Goal: Task Accomplishment & Management: Manage account settings

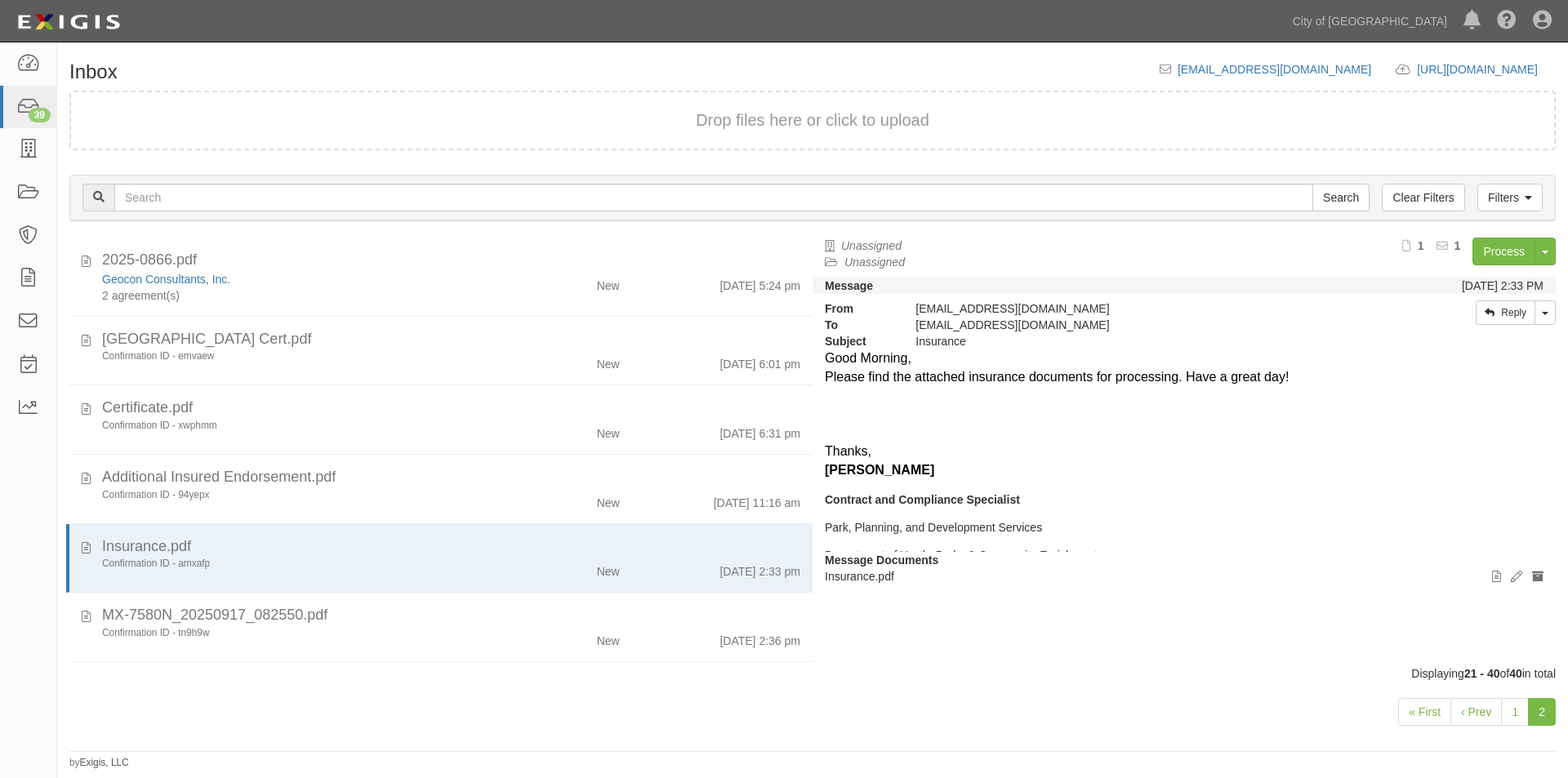
scroll to position [9, 0]
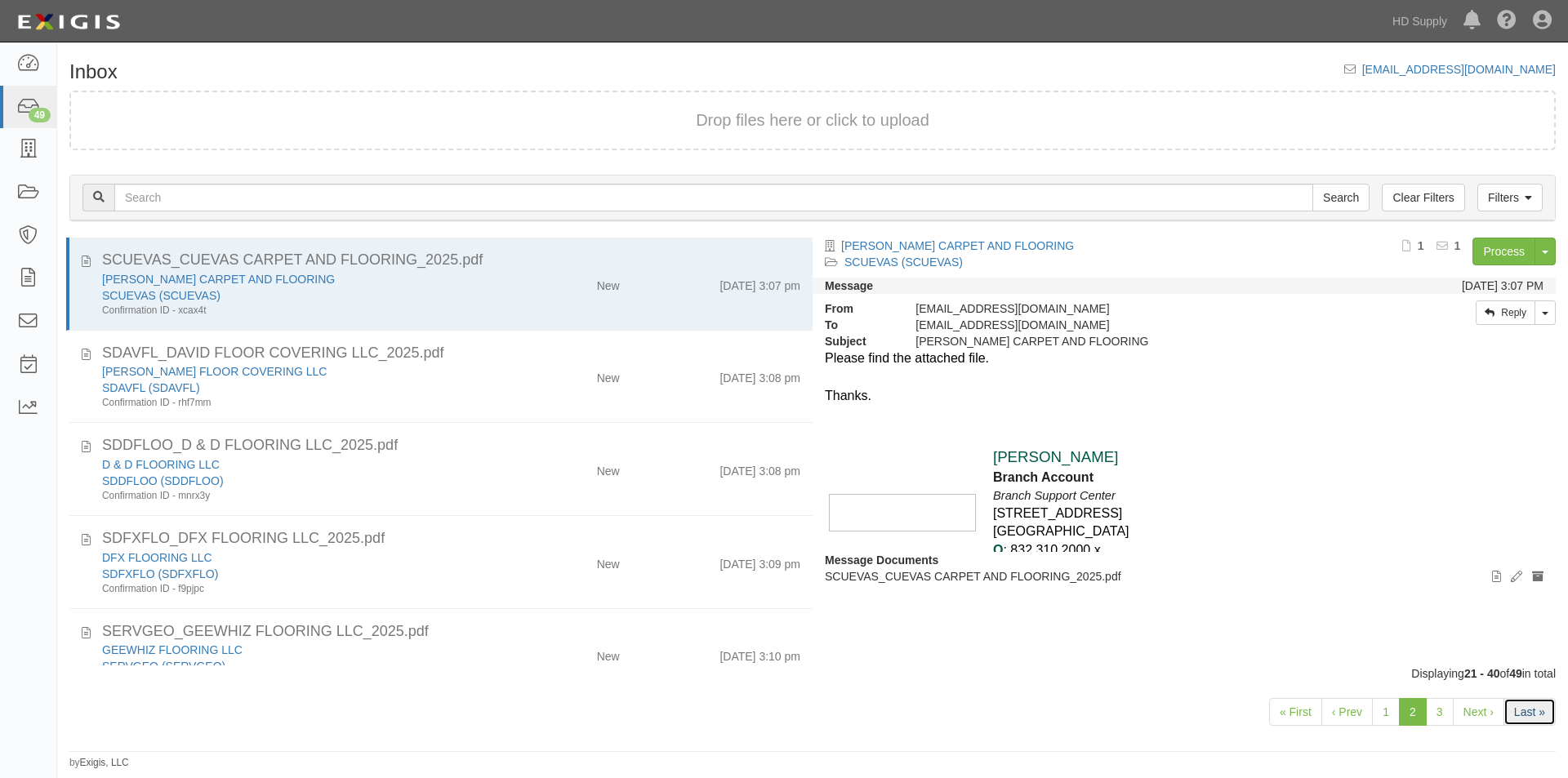
click at [1517, 724] on link "Last »" at bounding box center [1530, 712] width 52 height 27
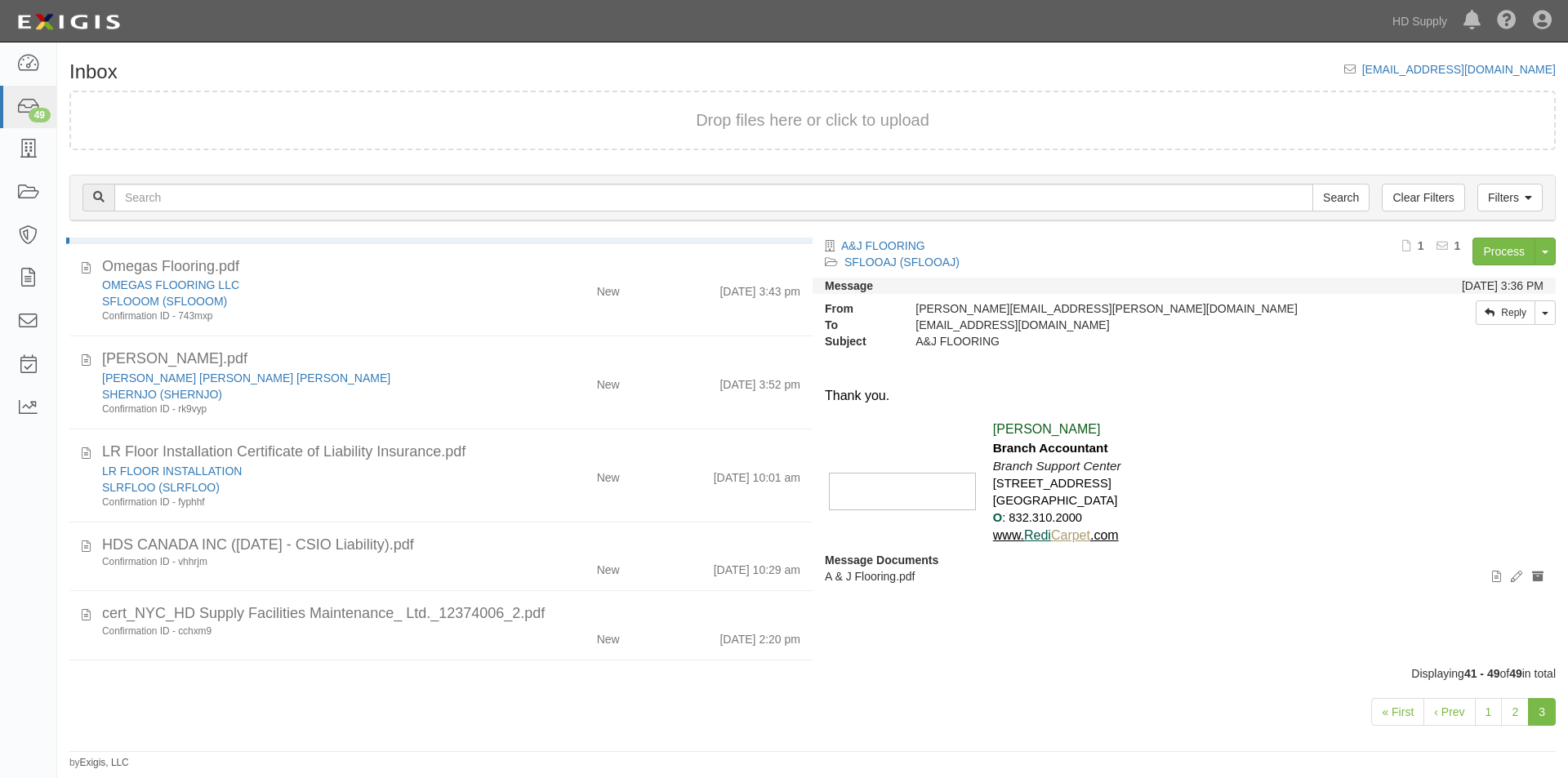
scroll to position [351, 0]
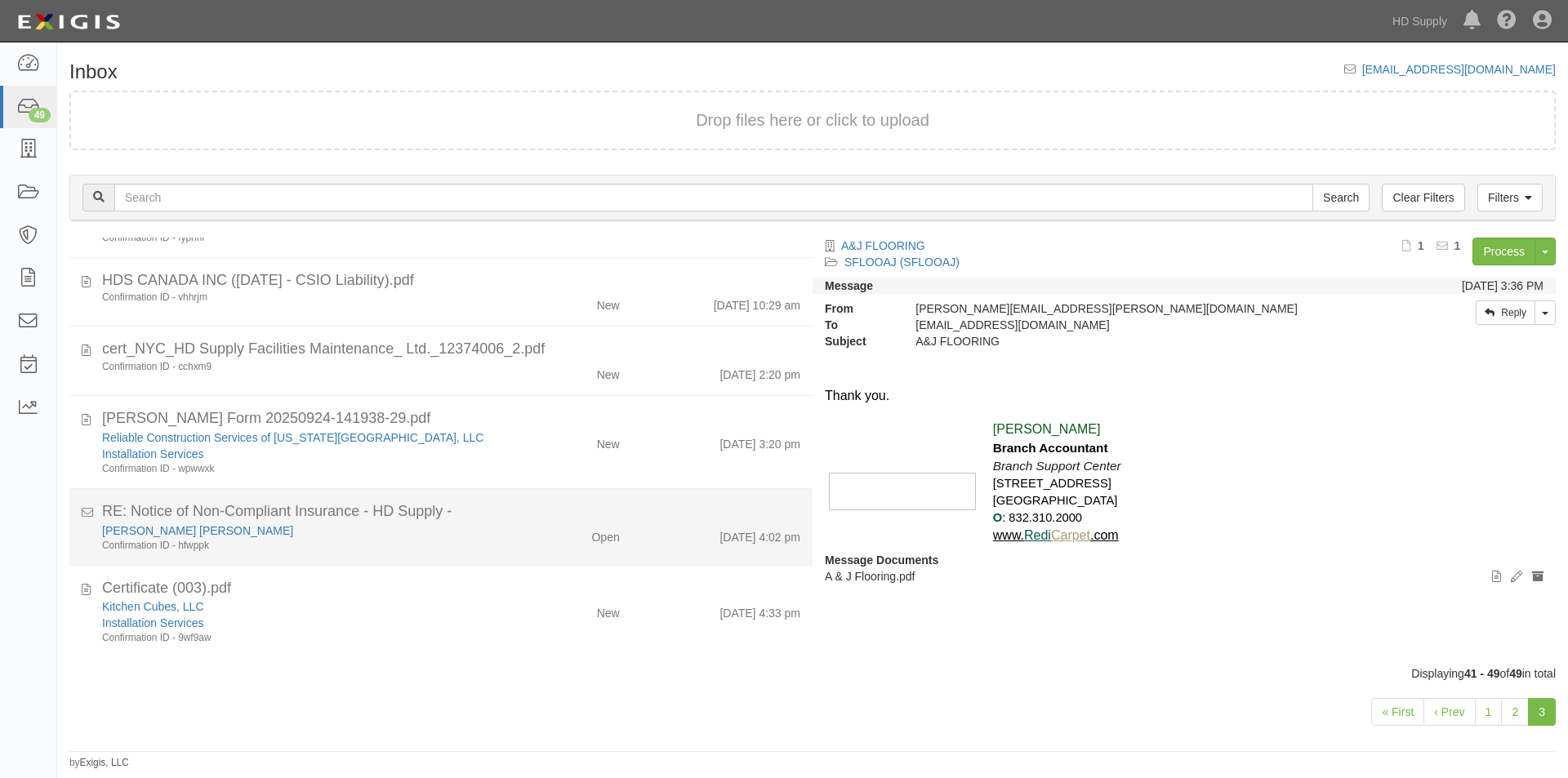
click at [363, 551] on div "Confirmation ID - hfwppk" at bounding box center [300, 545] width 397 height 14
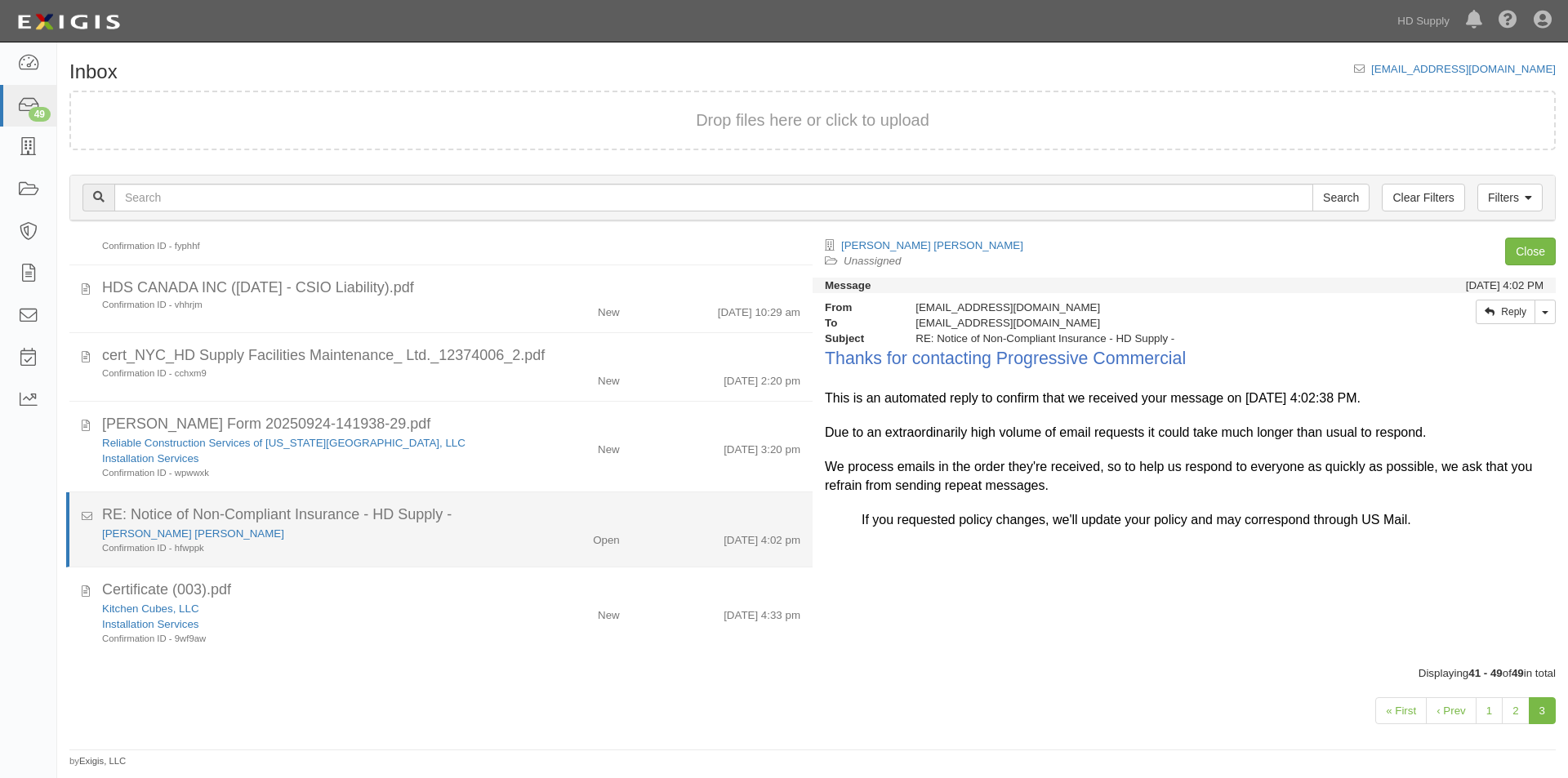
scroll to position [334, 0]
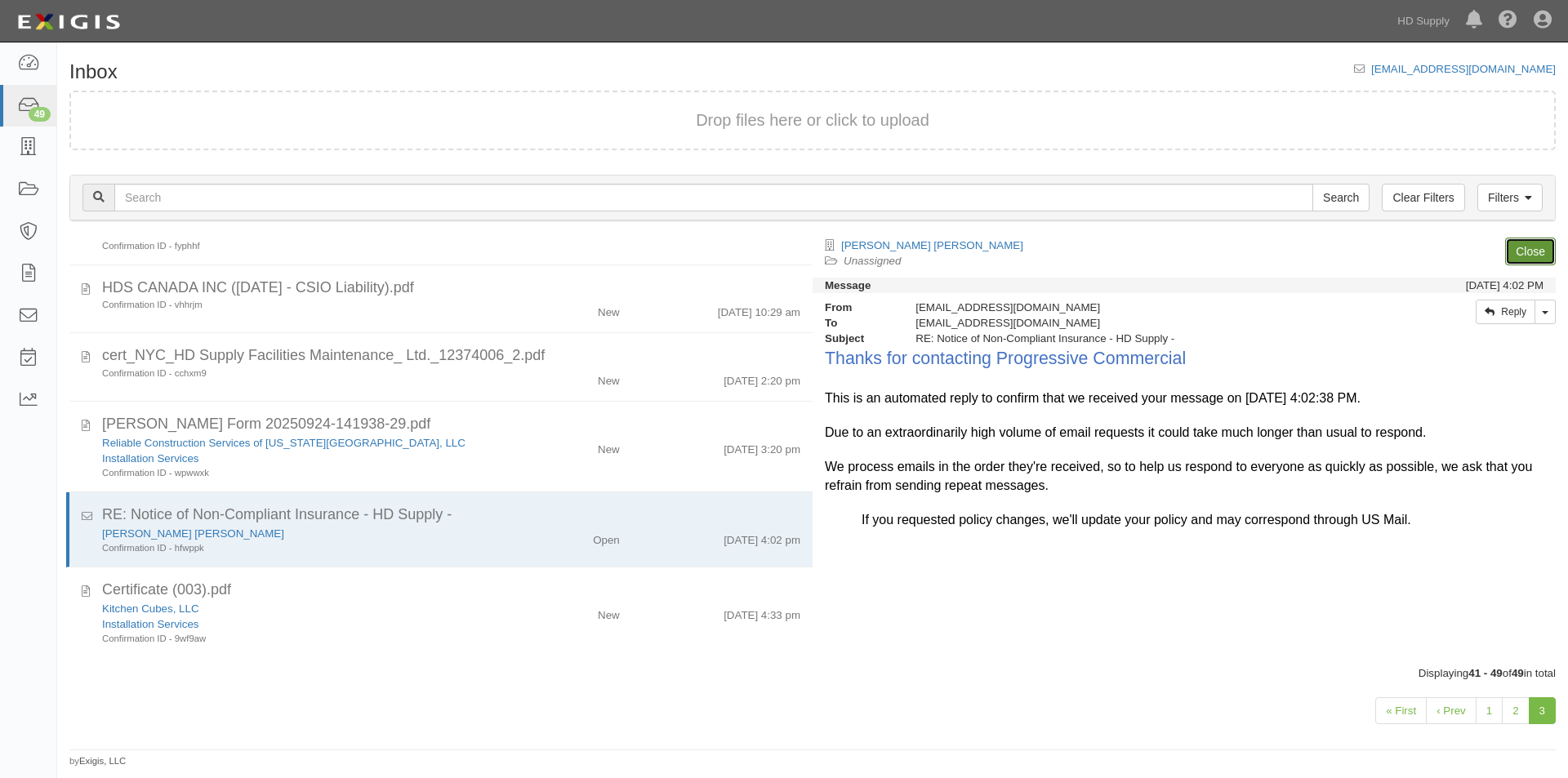
click at [1510, 259] on link "Close" at bounding box center [1530, 251] width 50 height 27
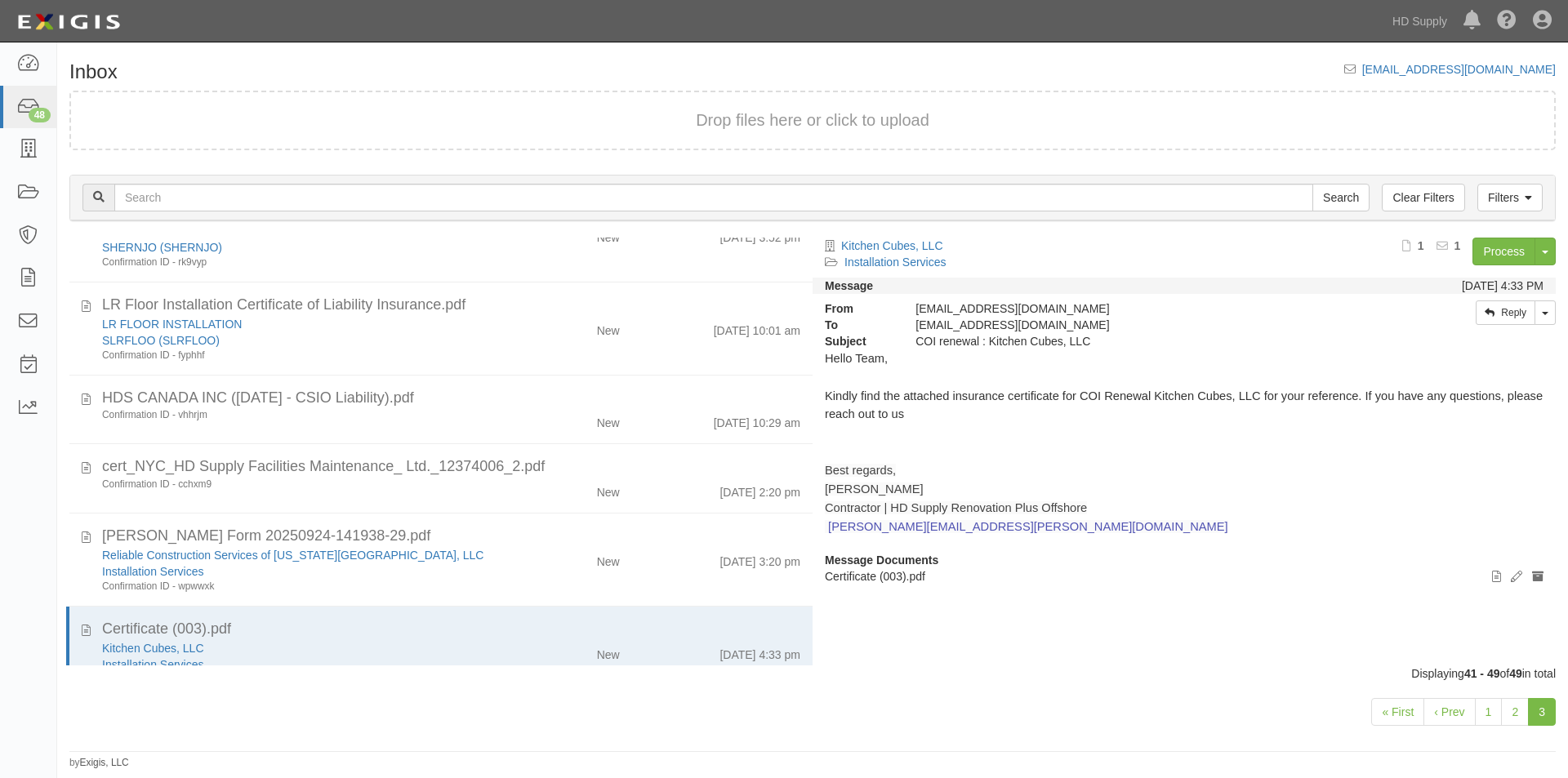
scroll to position [275, 0]
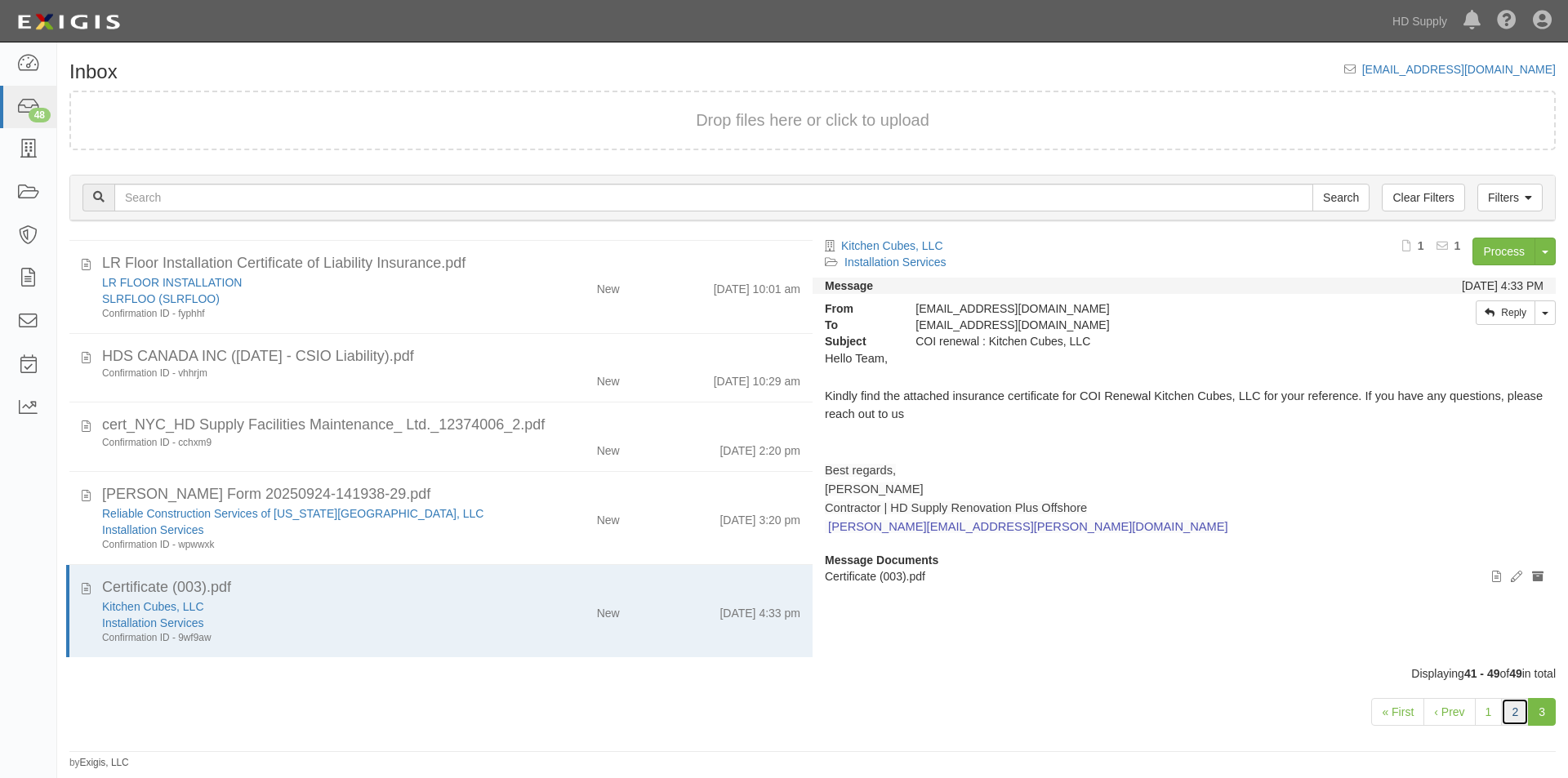
click at [1519, 719] on link "2" at bounding box center [1515, 712] width 27 height 27
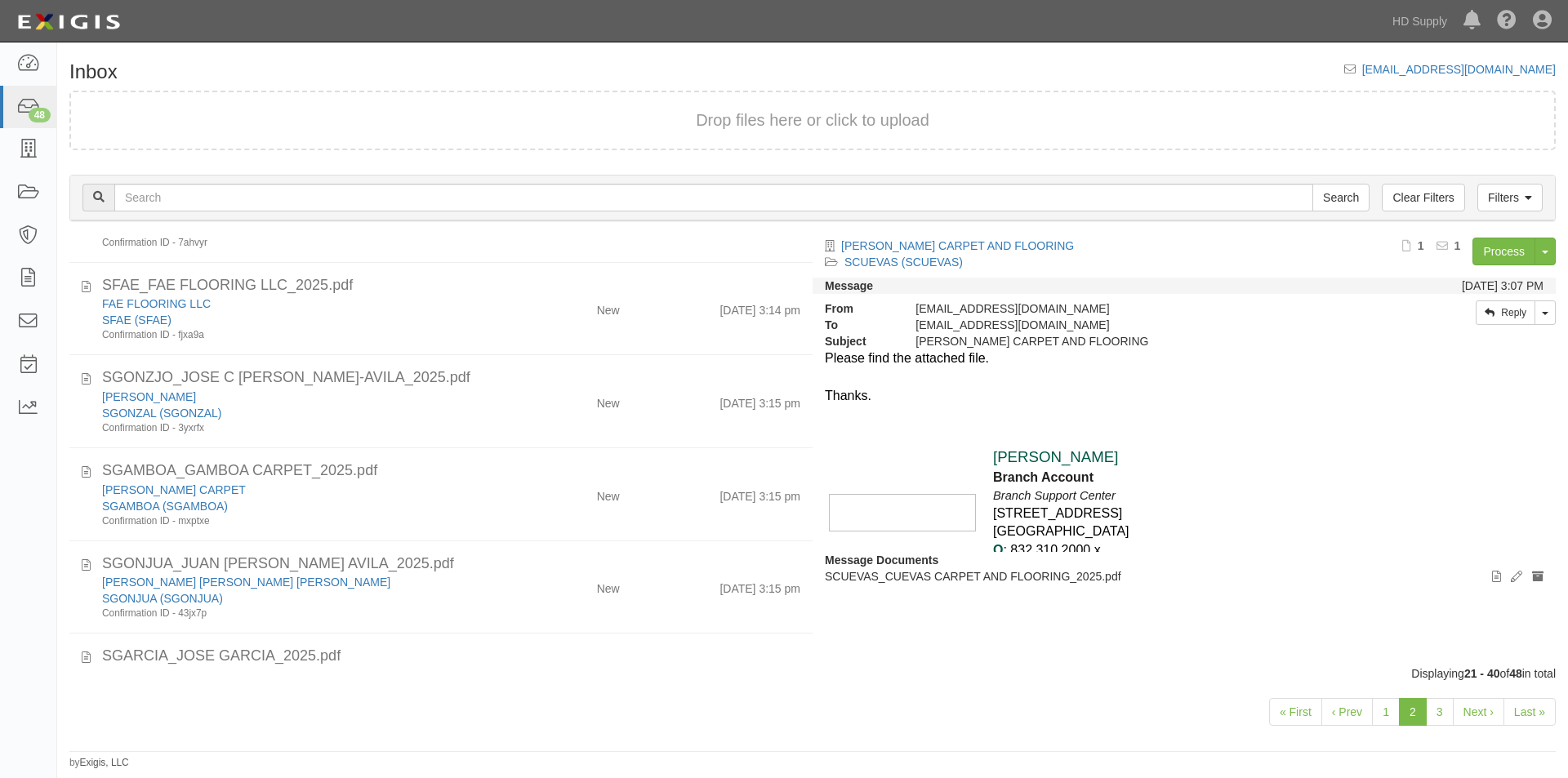
scroll to position [1437, 0]
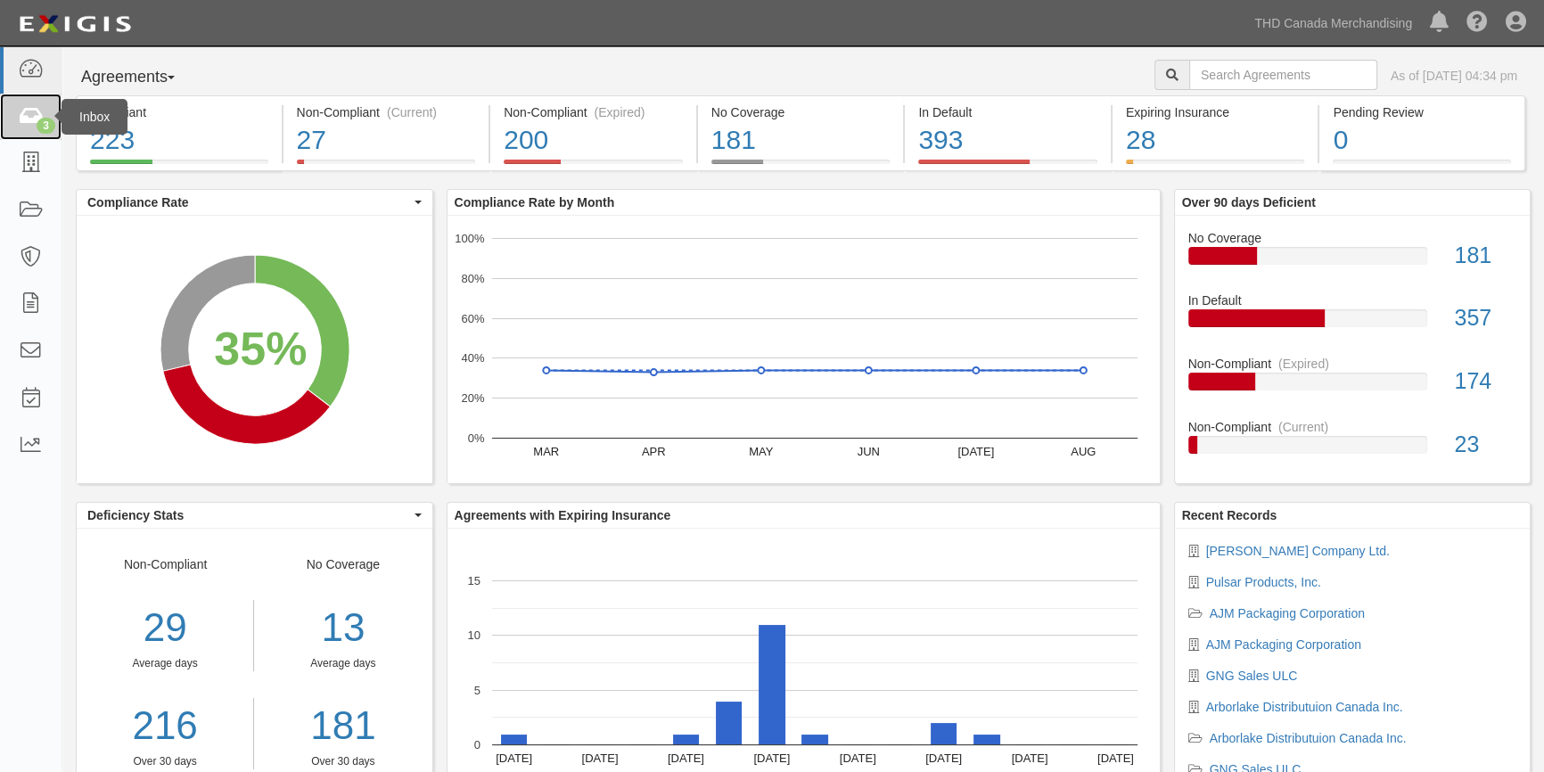
click at [26, 111] on icon at bounding box center [30, 117] width 25 height 20
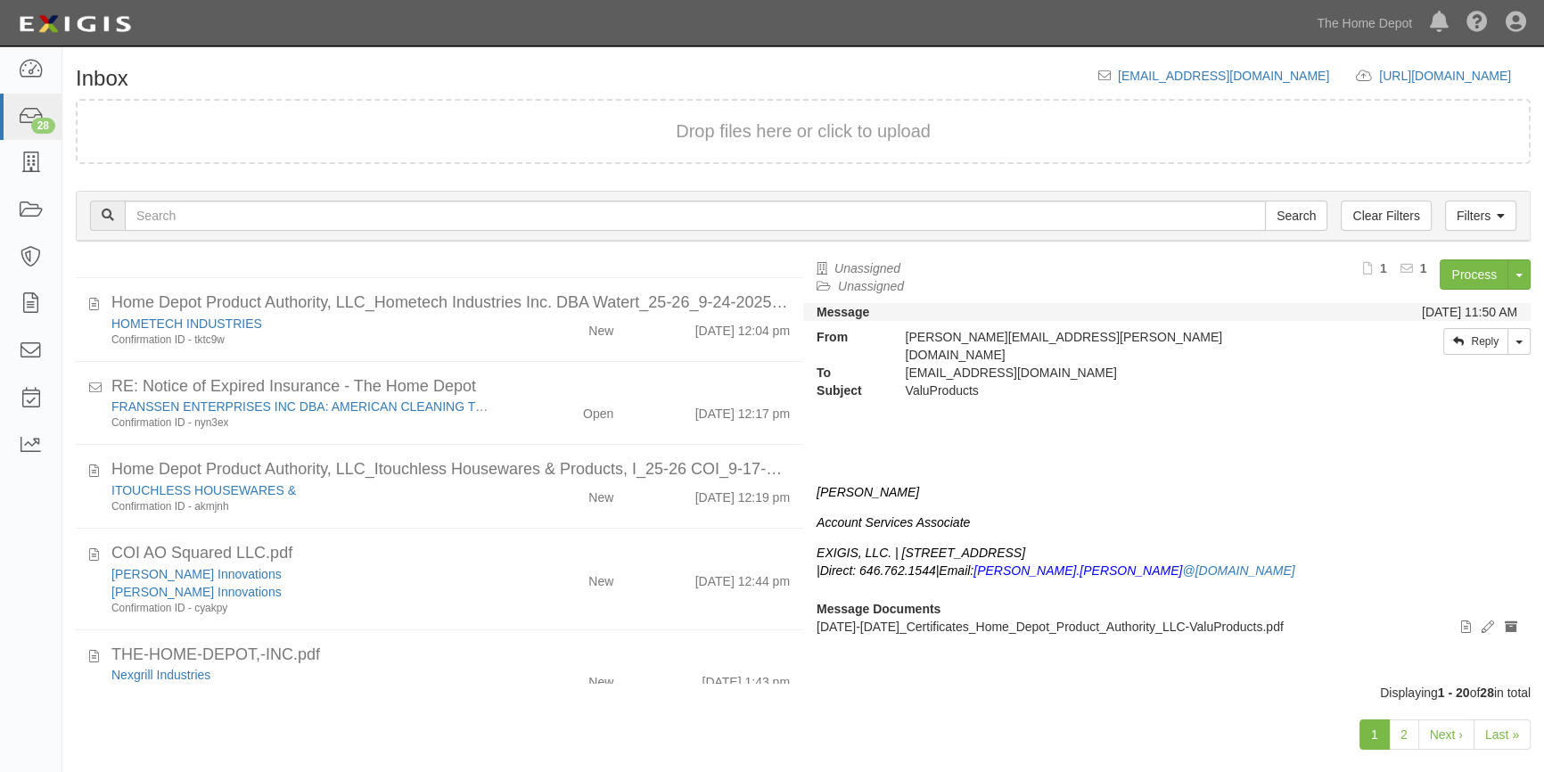
scroll to position [1192, 0]
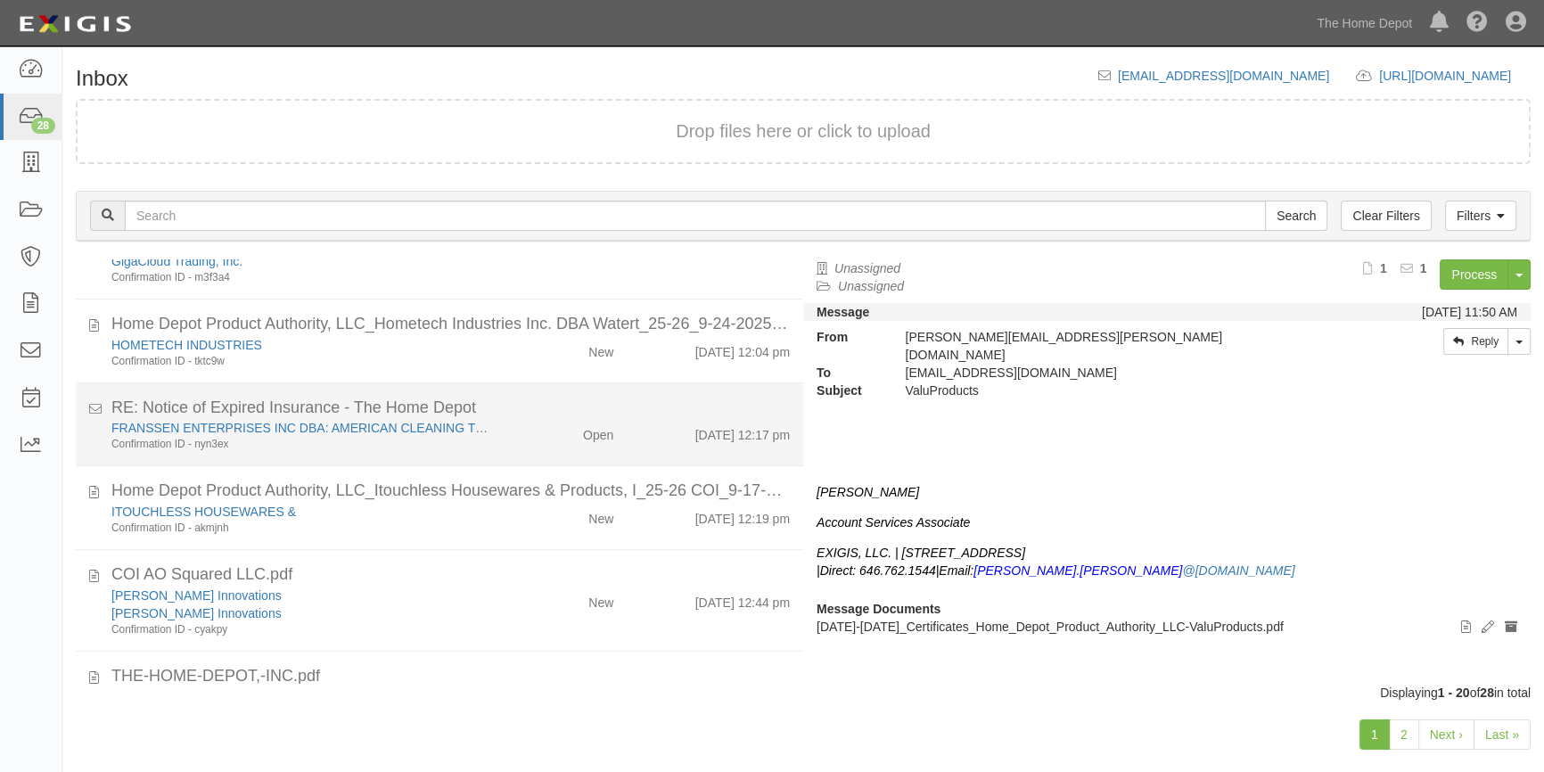
click at [504, 447] on div "[PERSON_NAME] ENTERPRISES INC DBA: AMERICAN CLEANING TECHNOLOGIES Confirmation …" at bounding box center [450, 435] width 705 height 33
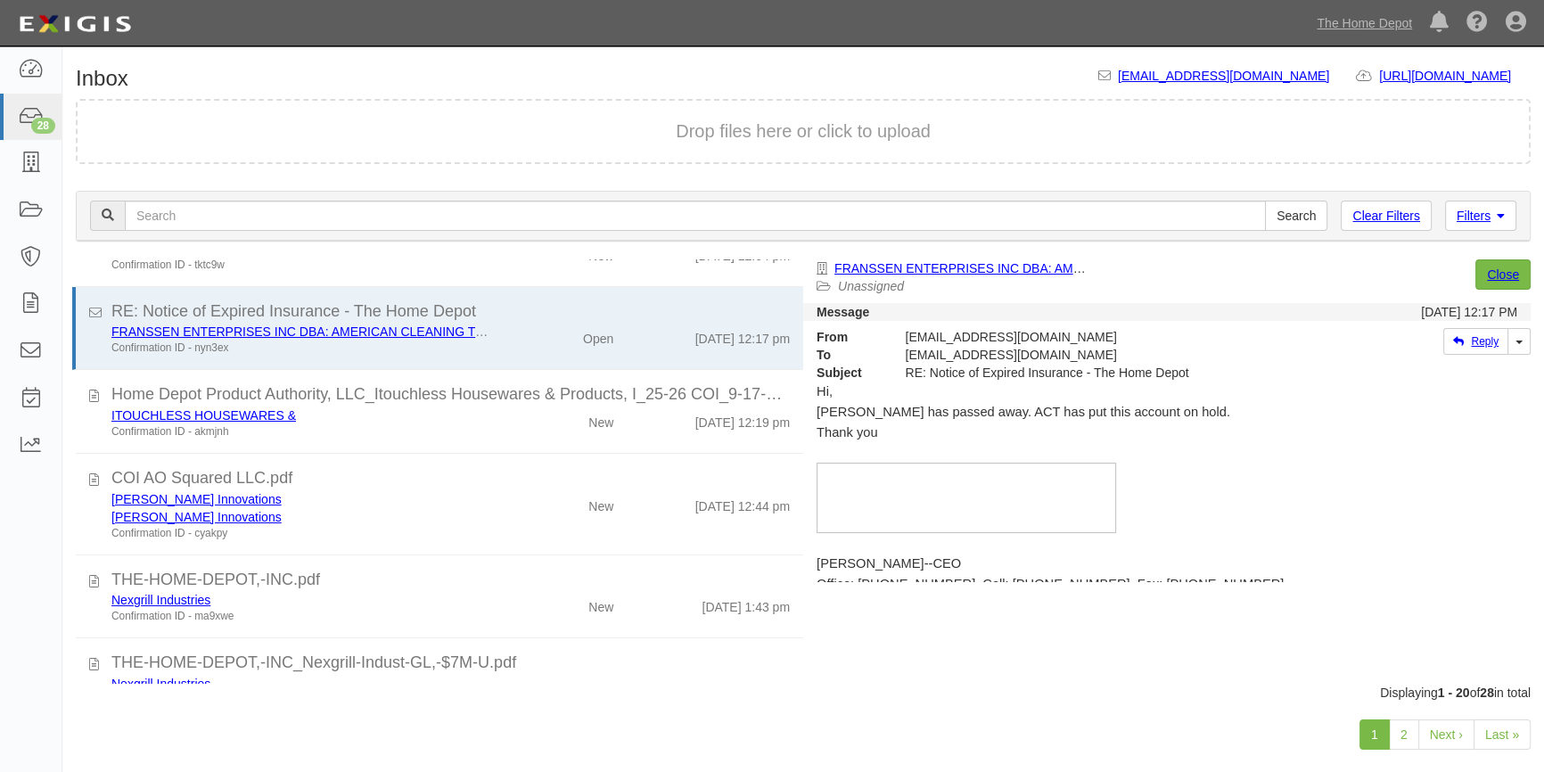
scroll to position [1323, 0]
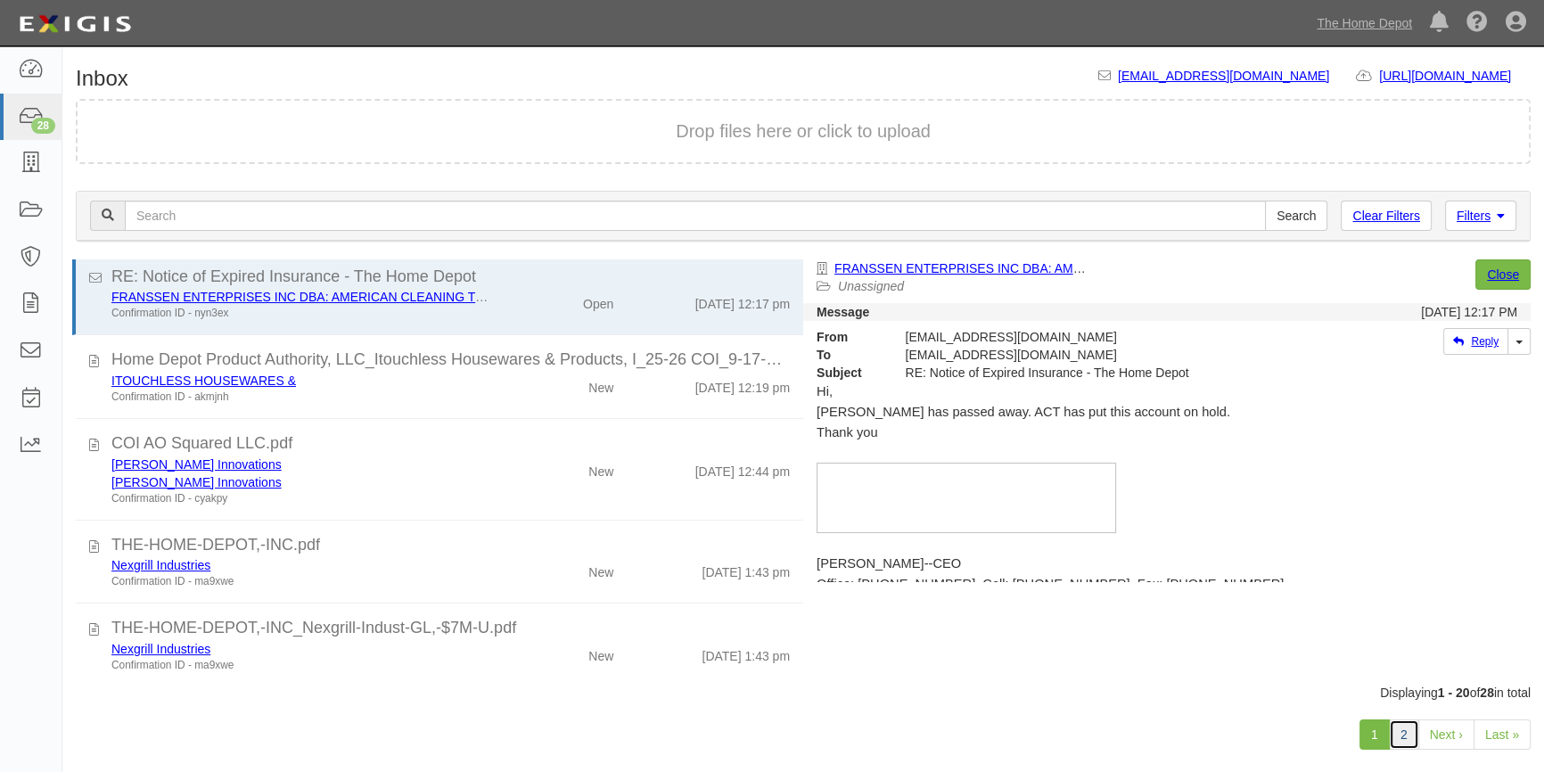
click at [1399, 736] on link "2" at bounding box center [1403, 734] width 30 height 30
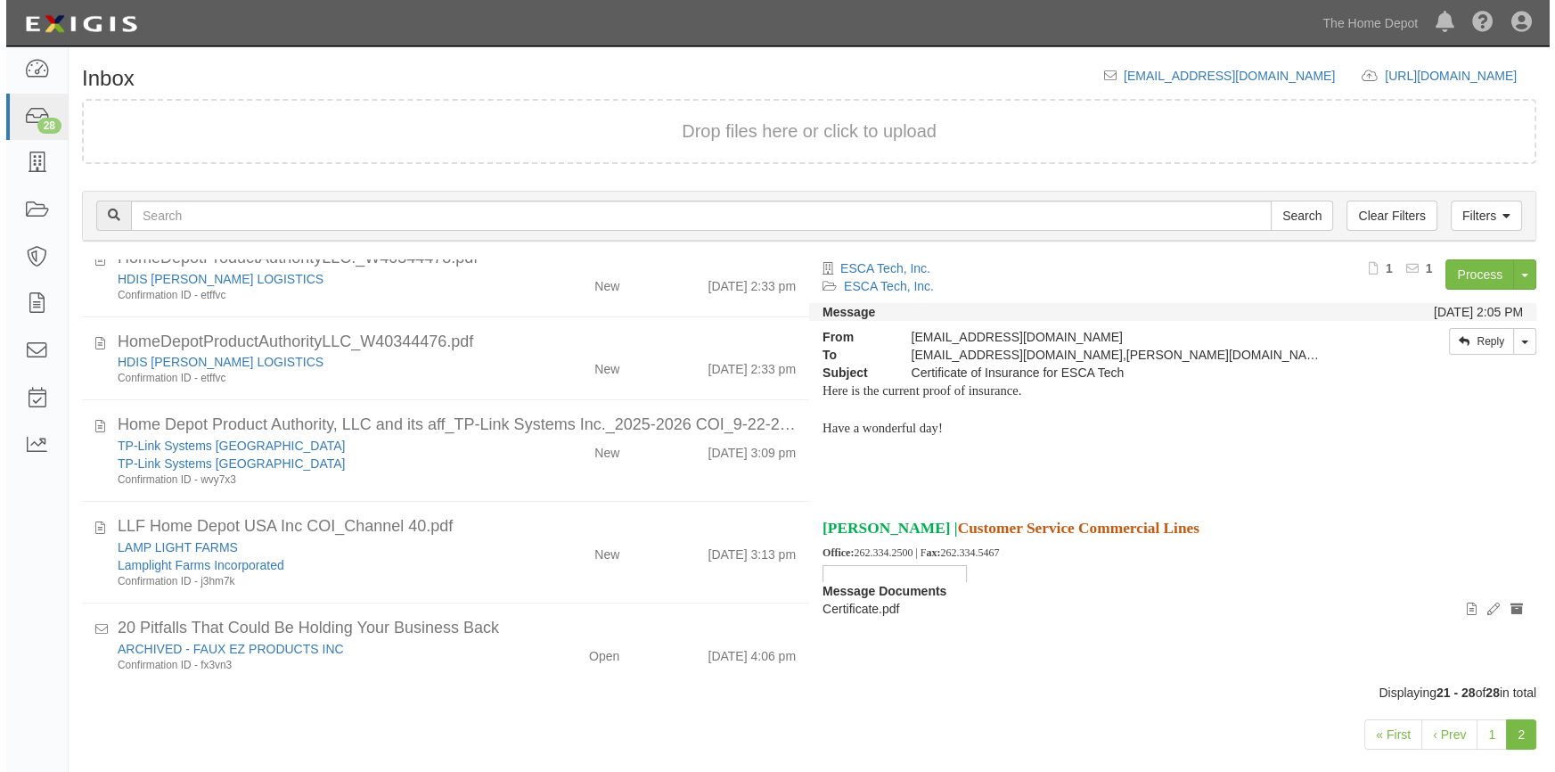
scroll to position [303, 0]
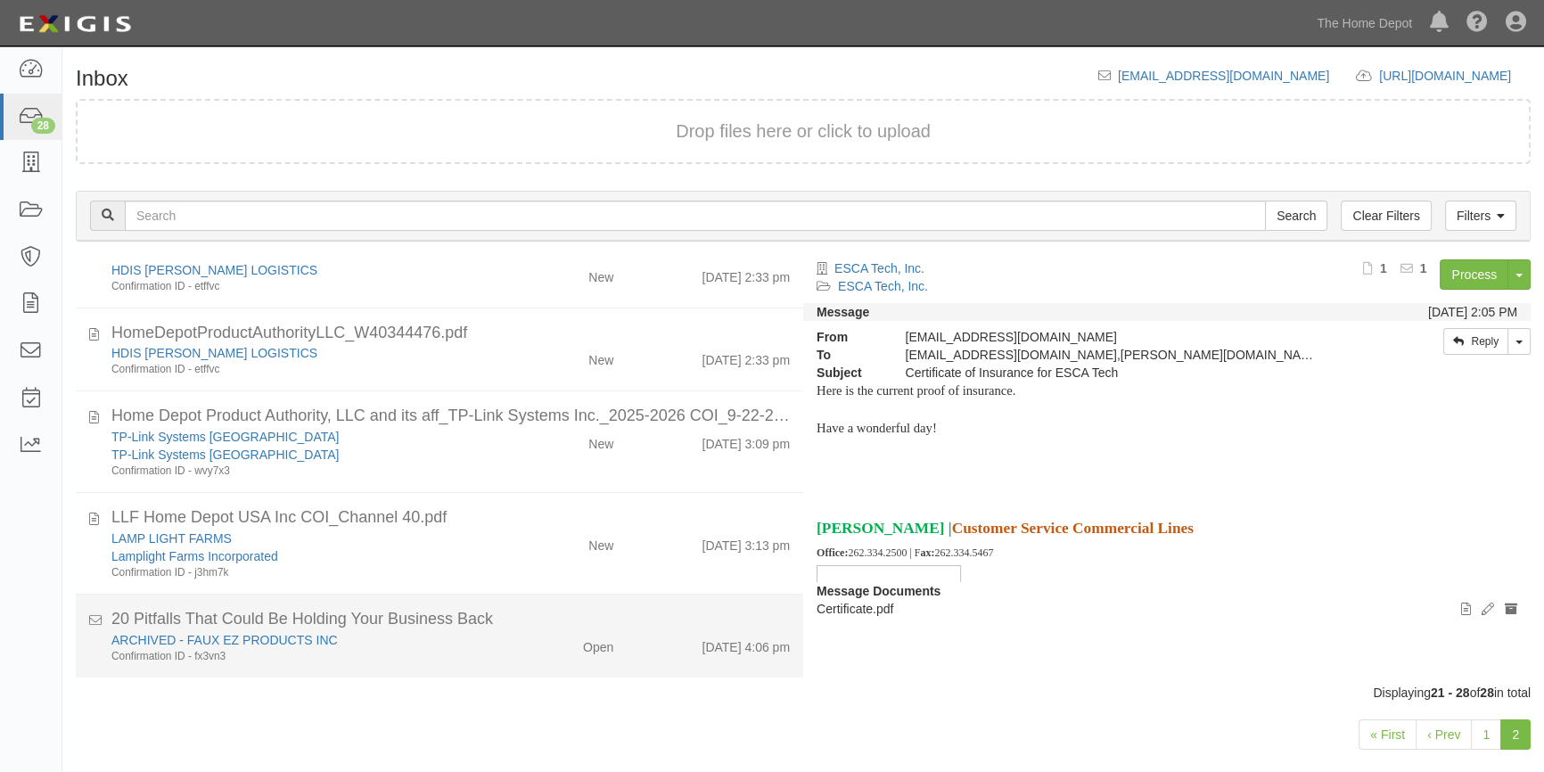
click at [438, 639] on div "ARCHIVED - FAUX EZ PRODUCTS INC" at bounding box center [303, 640] width 384 height 18
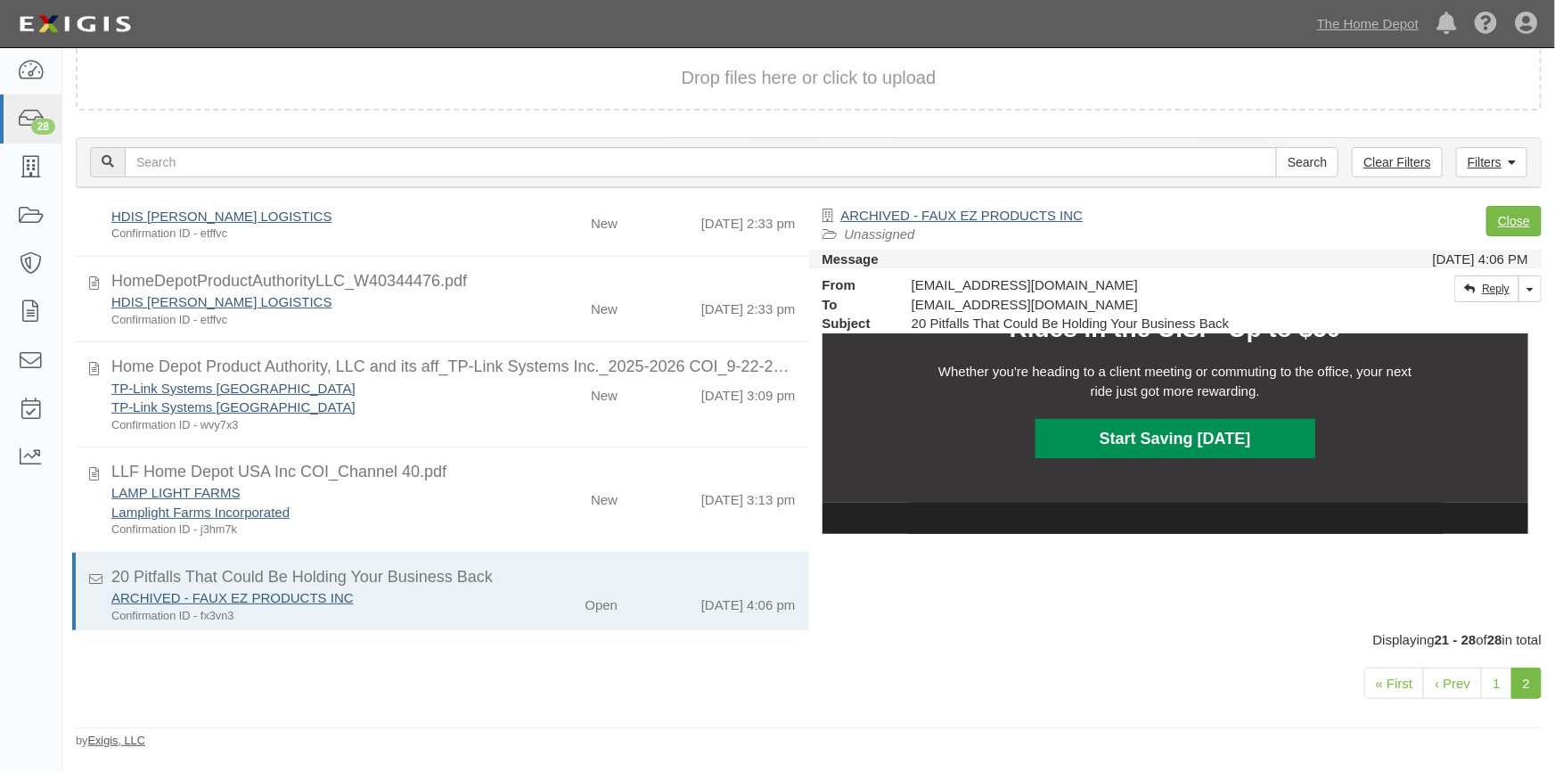
scroll to position [891, 0]
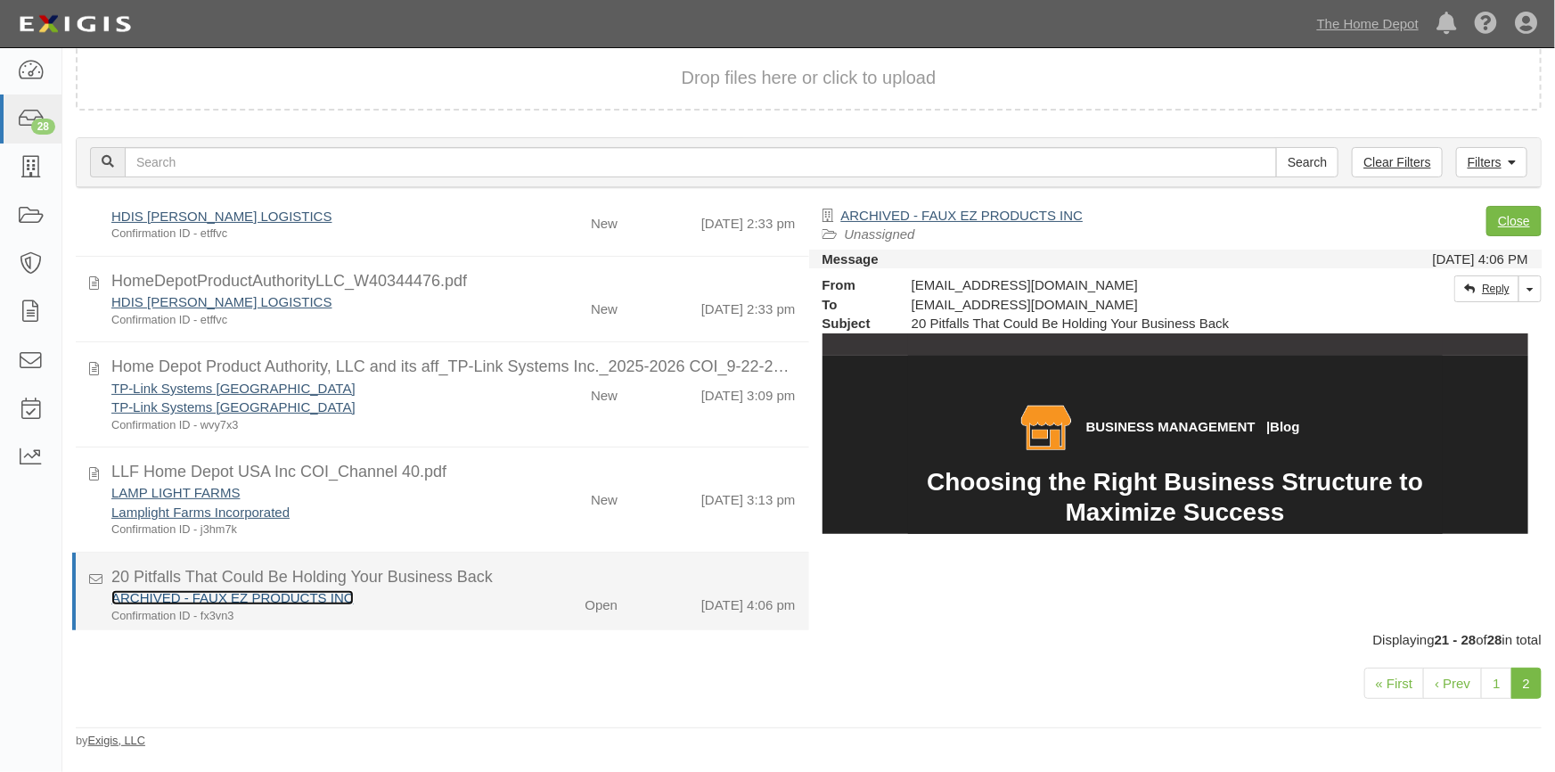
click at [245, 601] on link "ARCHIVED - FAUX EZ PRODUCTS INC" at bounding box center [232, 597] width 242 height 15
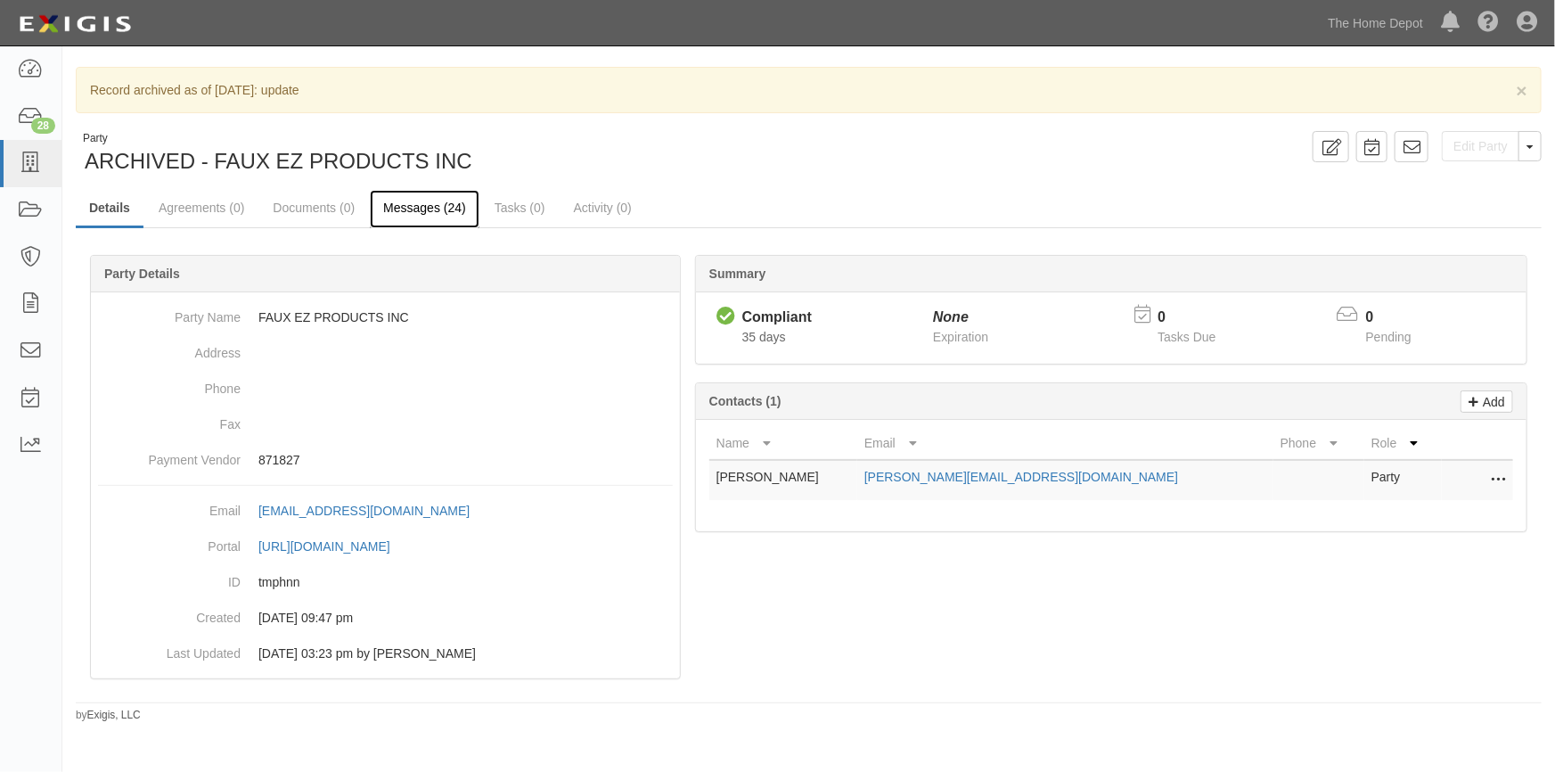
click at [389, 207] on link "Messages (24)" at bounding box center [425, 209] width 110 height 38
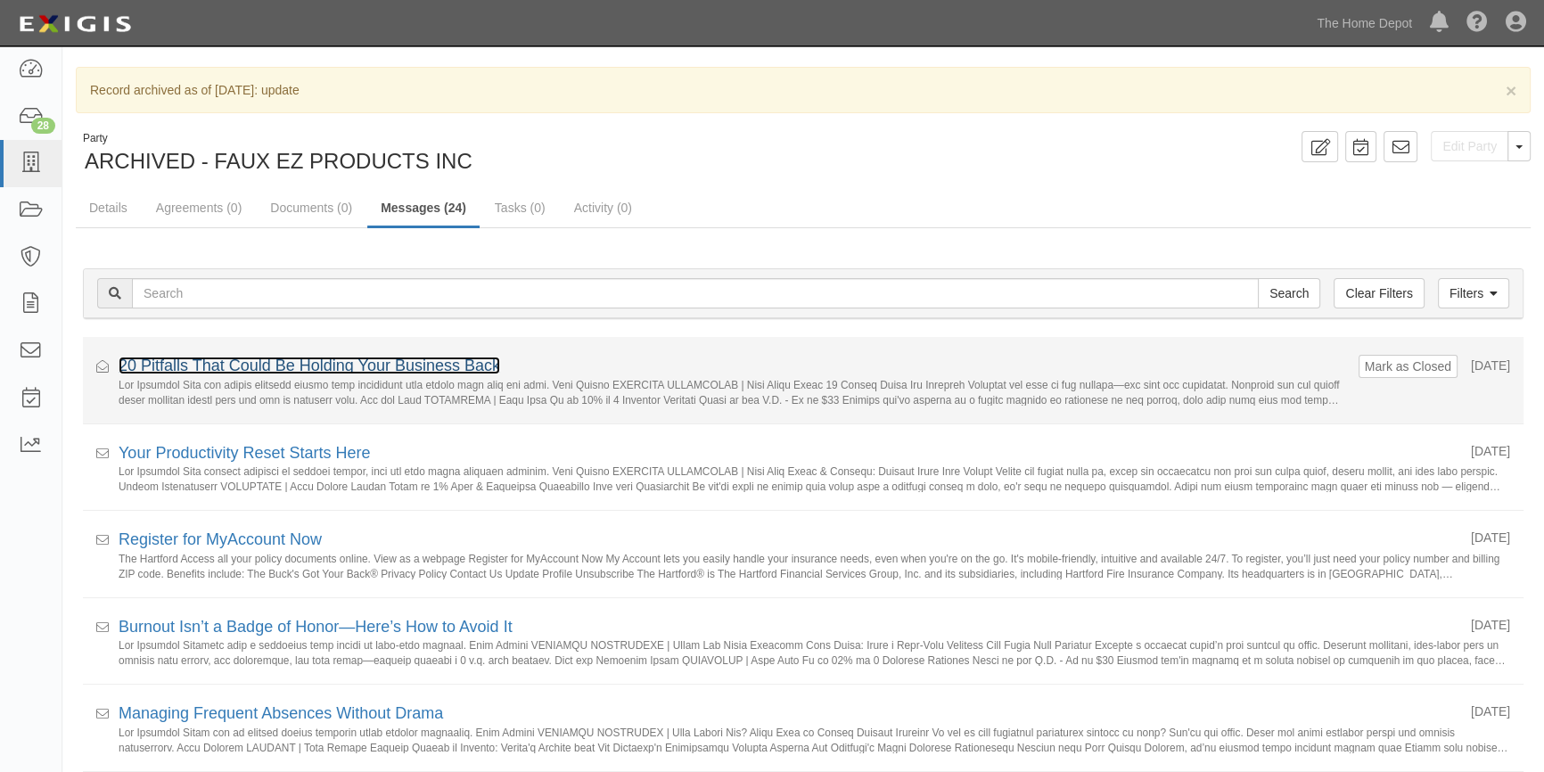
click at [300, 365] on link "20 Pitfalls That Could Be Holding Your Business Back" at bounding box center [309, 365] width 381 height 18
click at [1364, 360] on button "Mark as Closed" at bounding box center [1407, 366] width 88 height 20
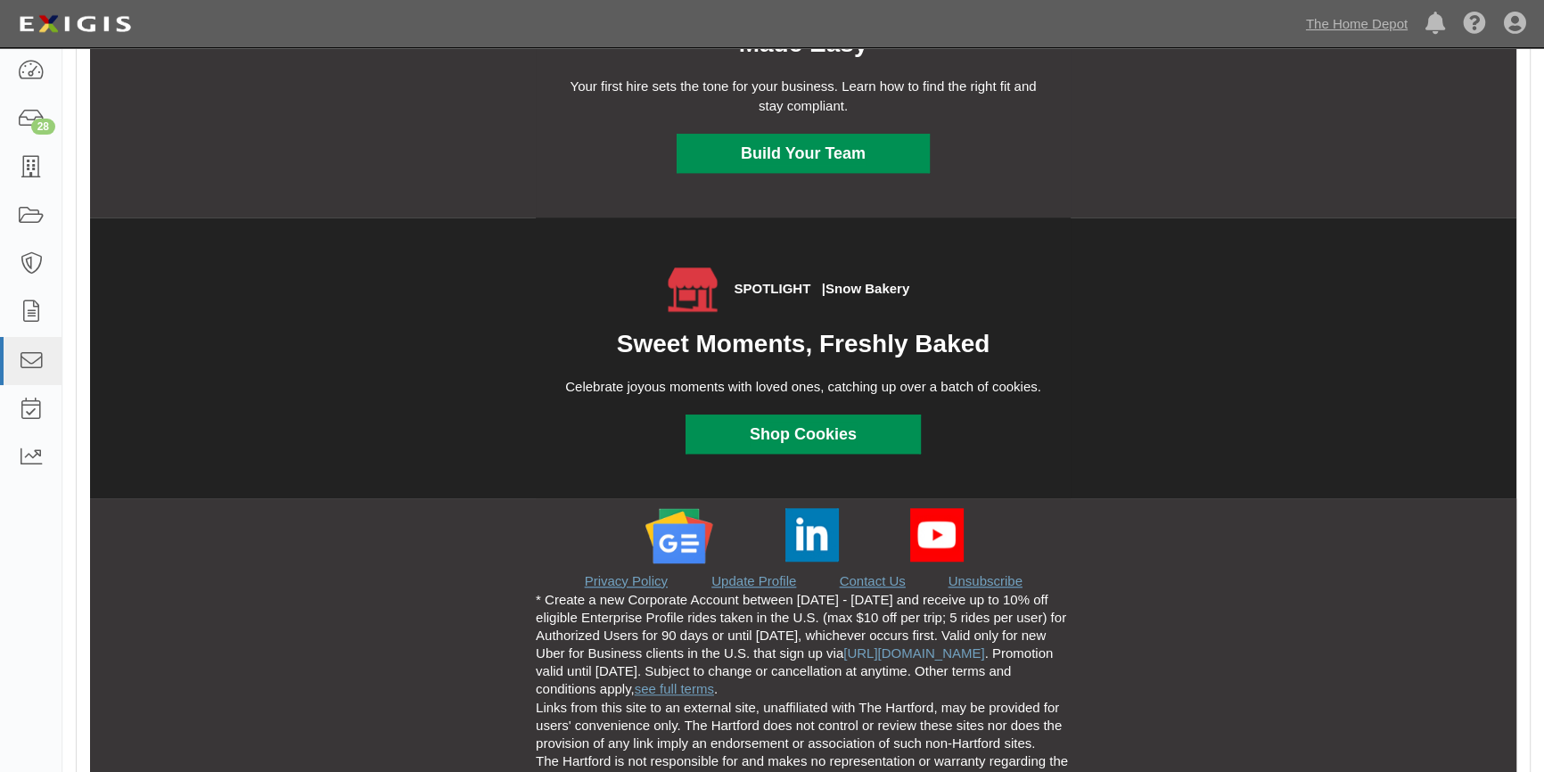
scroll to position [1994, 0]
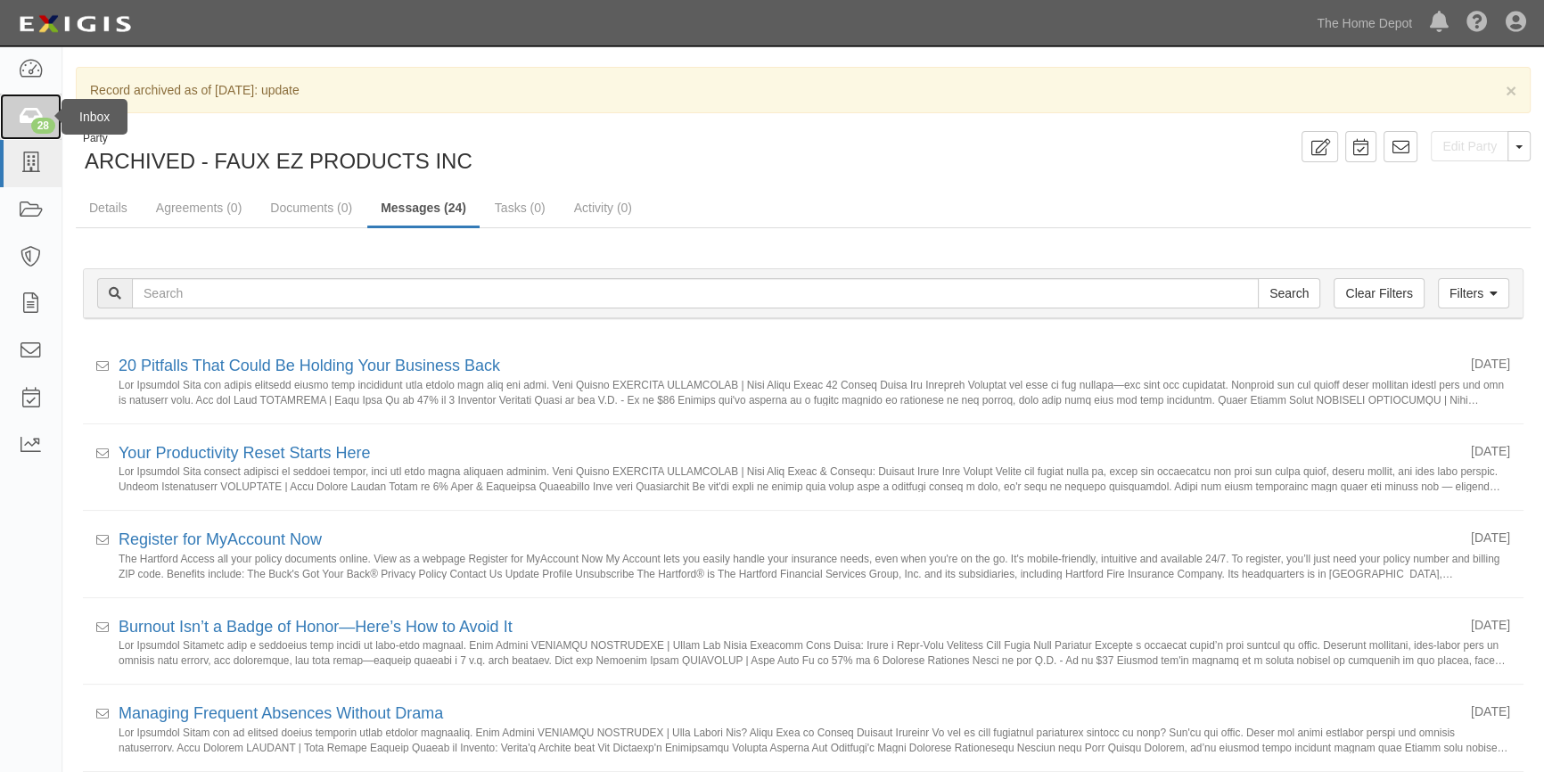
click at [32, 122] on div "28" at bounding box center [43, 126] width 24 height 16
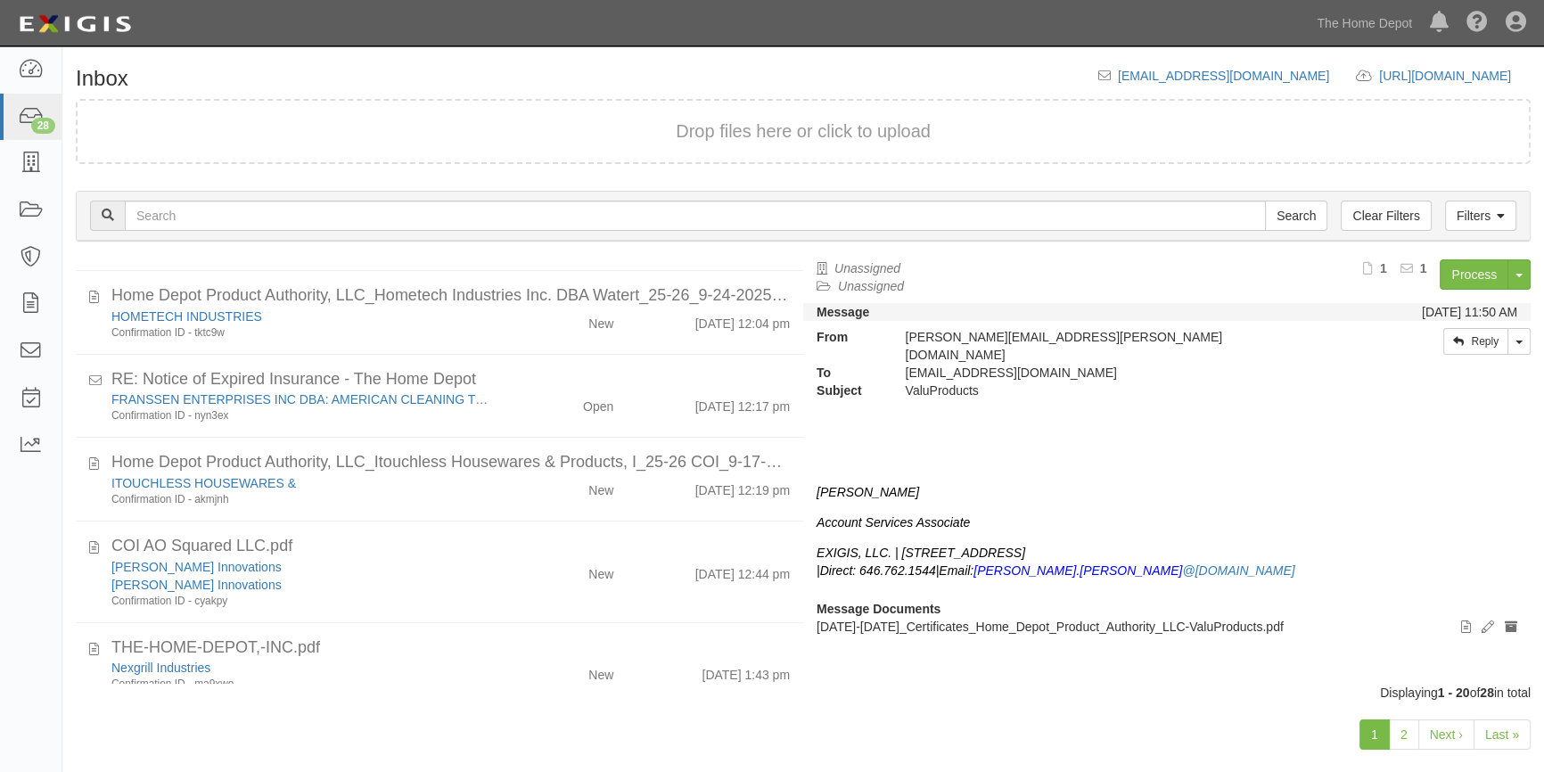
scroll to position [1332, 0]
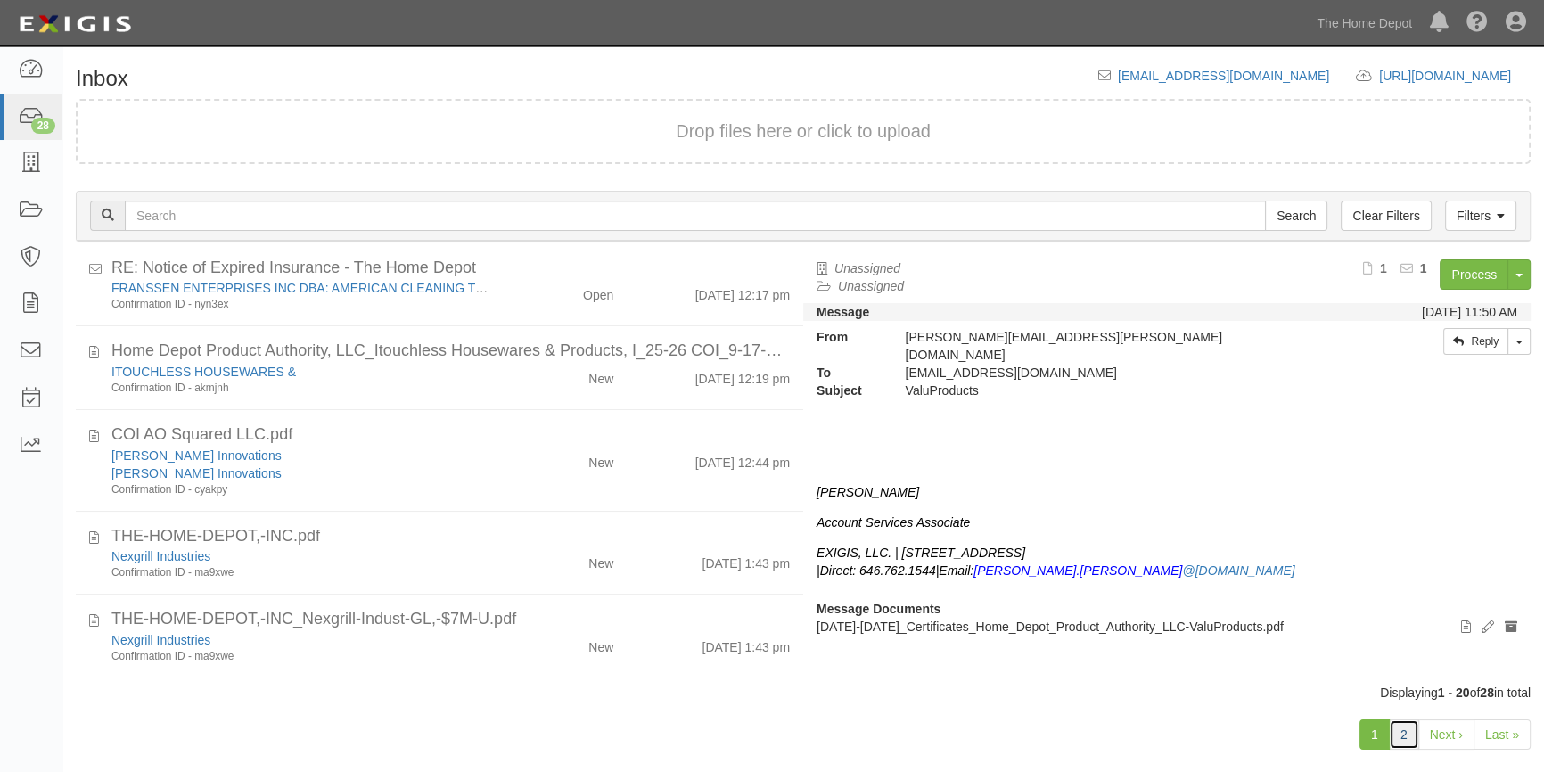
click at [1402, 740] on link "2" at bounding box center [1403, 734] width 30 height 30
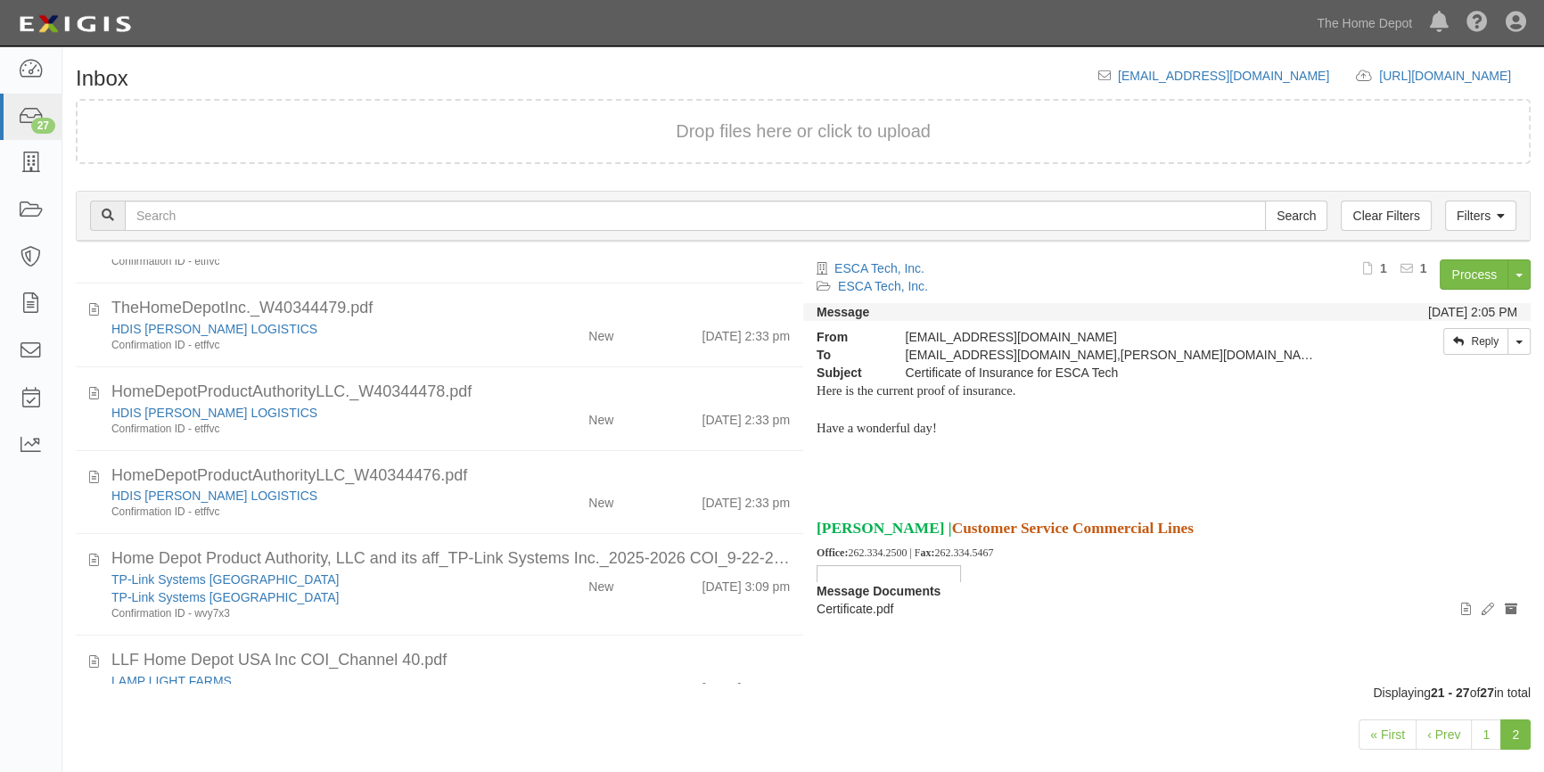
scroll to position [220, 0]
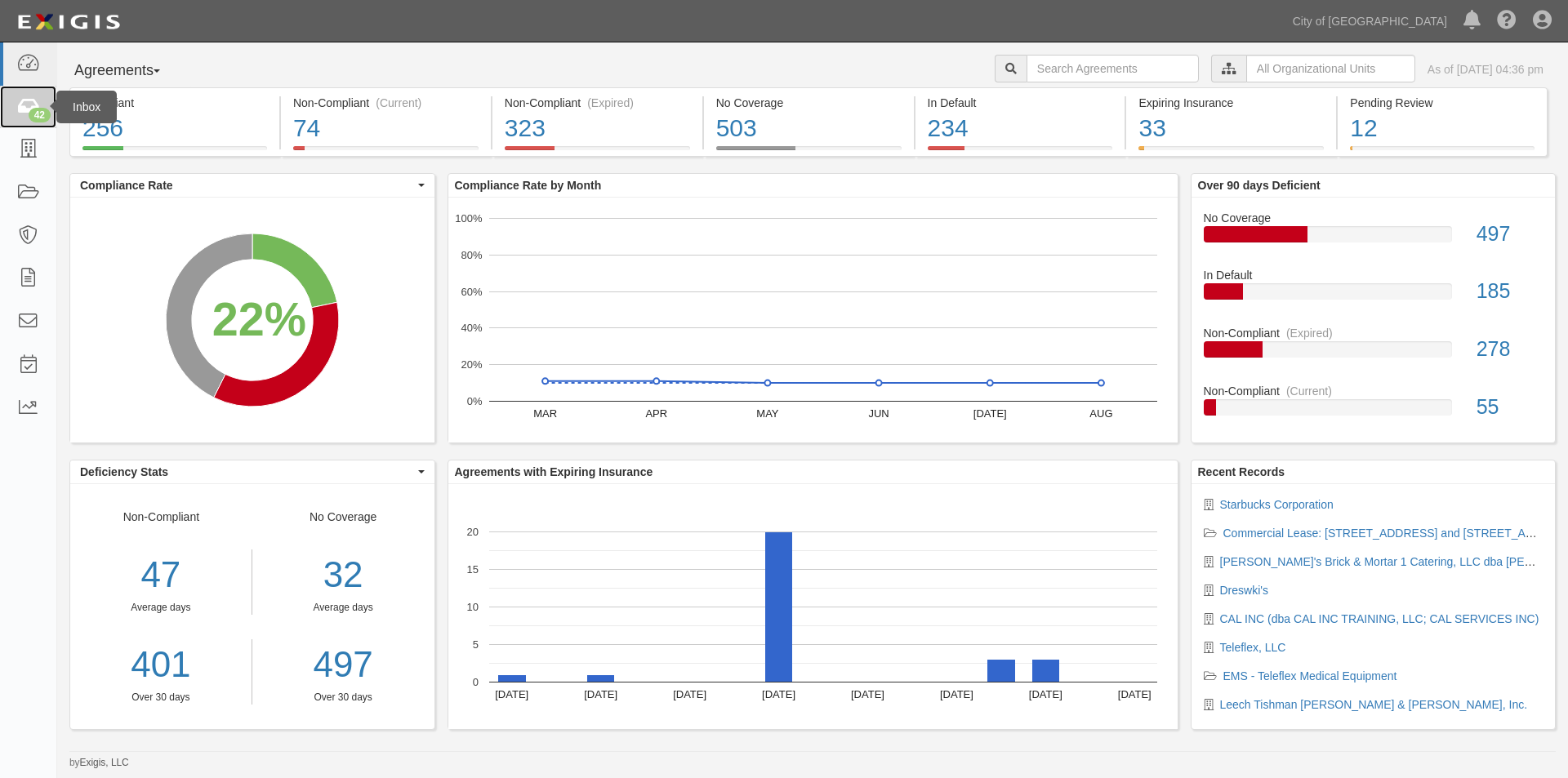
click at [25, 110] on icon at bounding box center [27, 107] width 23 height 18
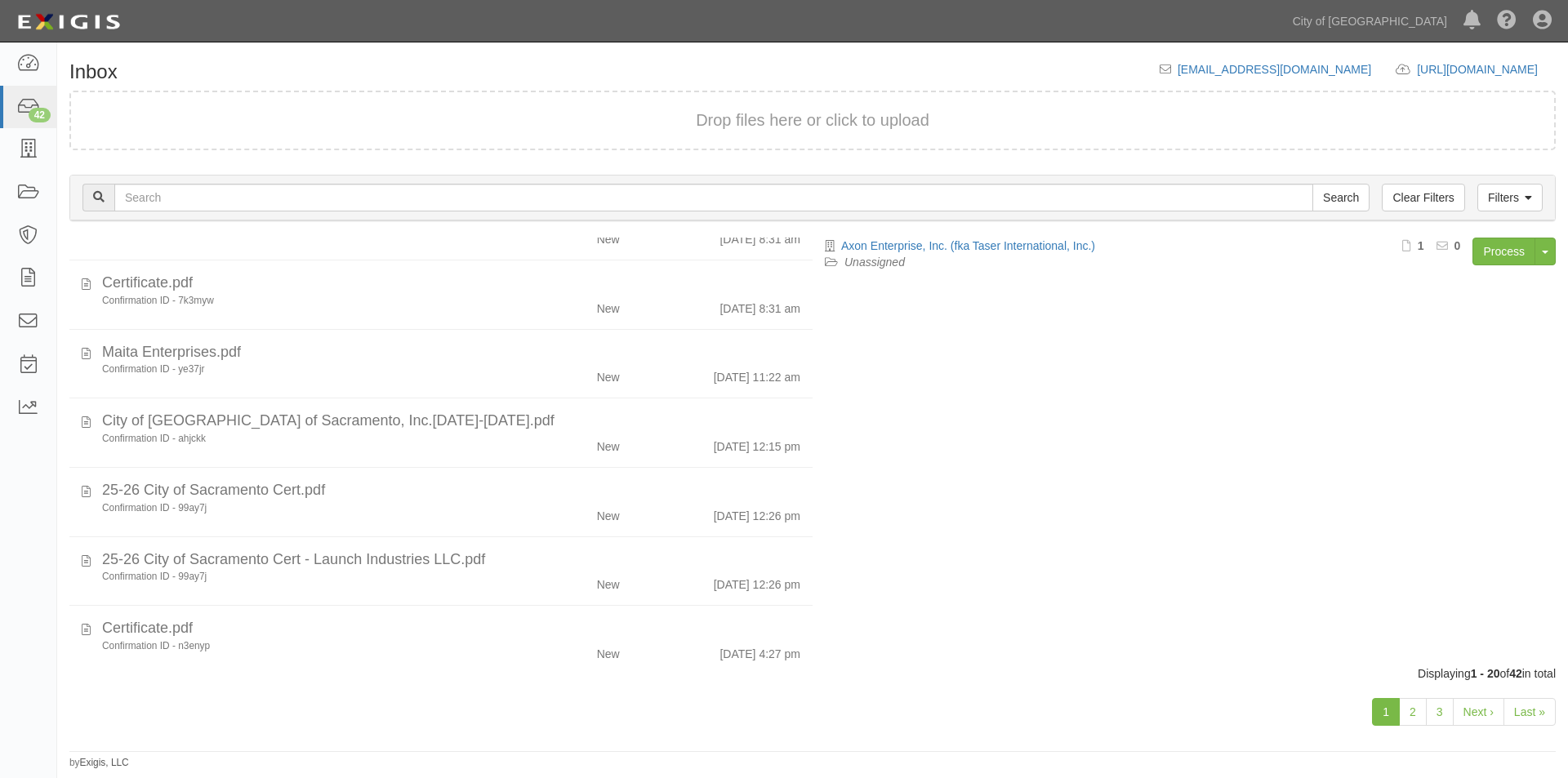
scroll to position [987, 0]
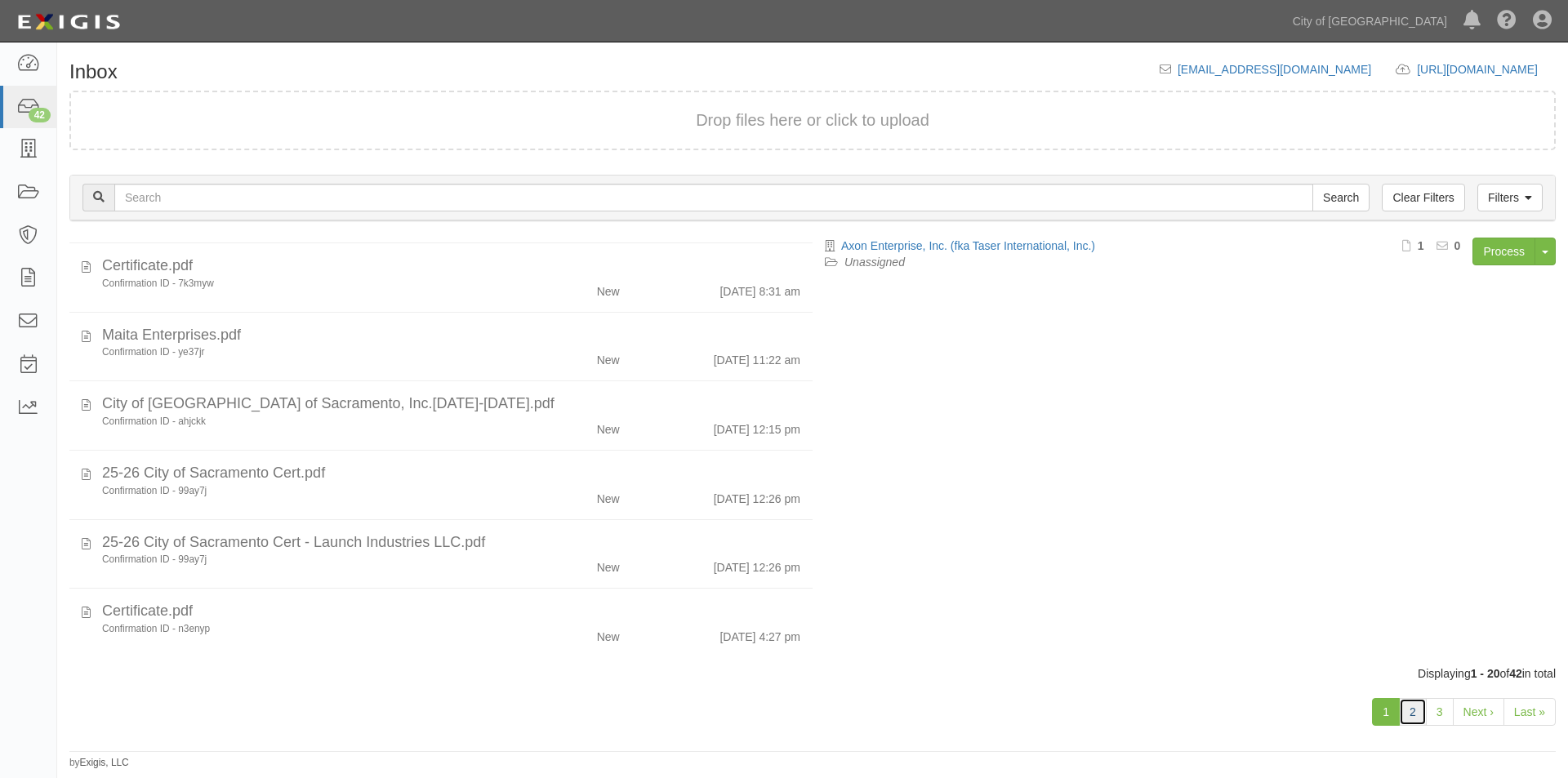
click at [1403, 711] on link "2" at bounding box center [1413, 712] width 27 height 27
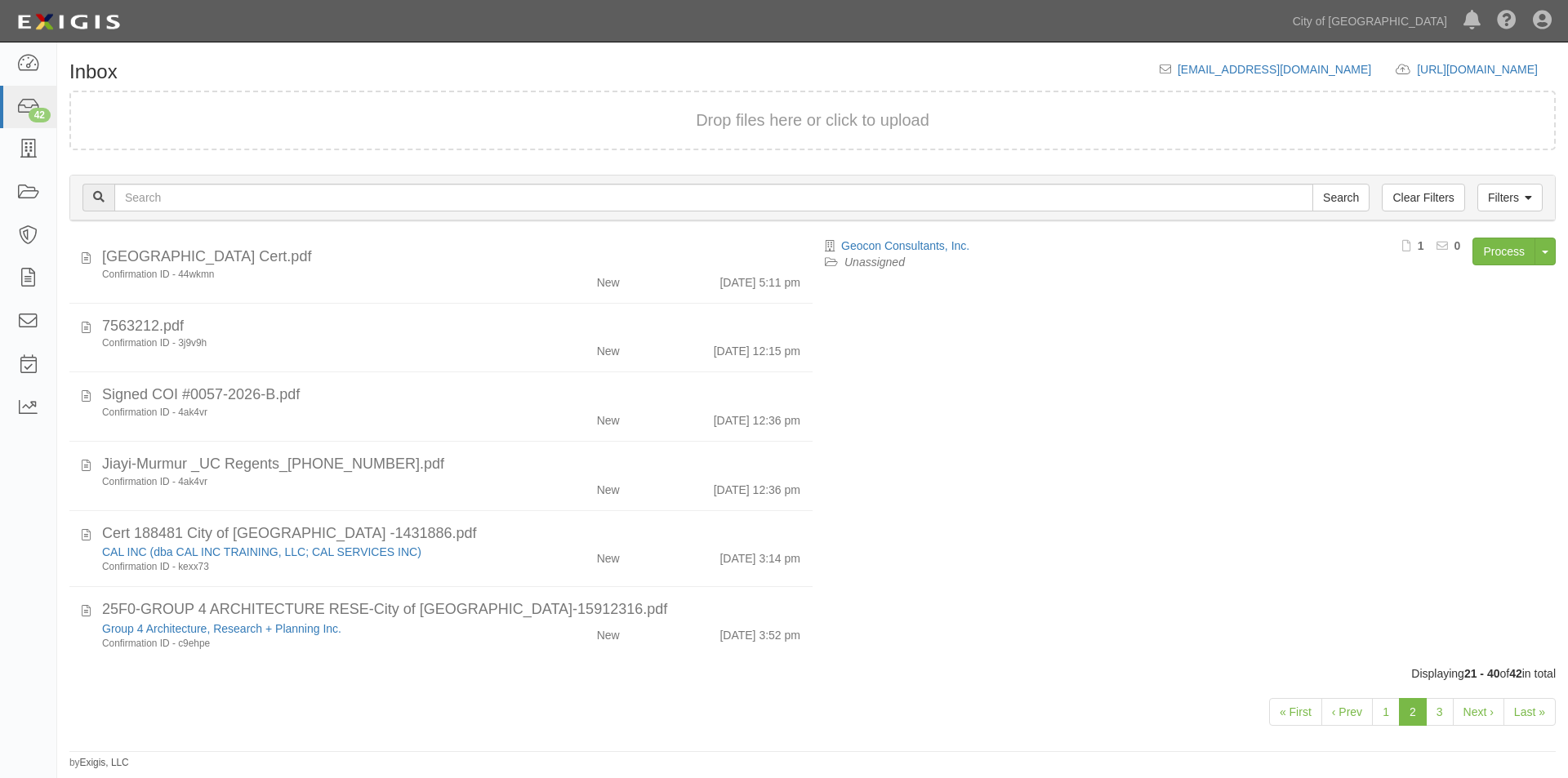
scroll to position [994, 0]
click at [1439, 723] on link "3" at bounding box center [1440, 712] width 27 height 27
